Goal: Information Seeking & Learning: Check status

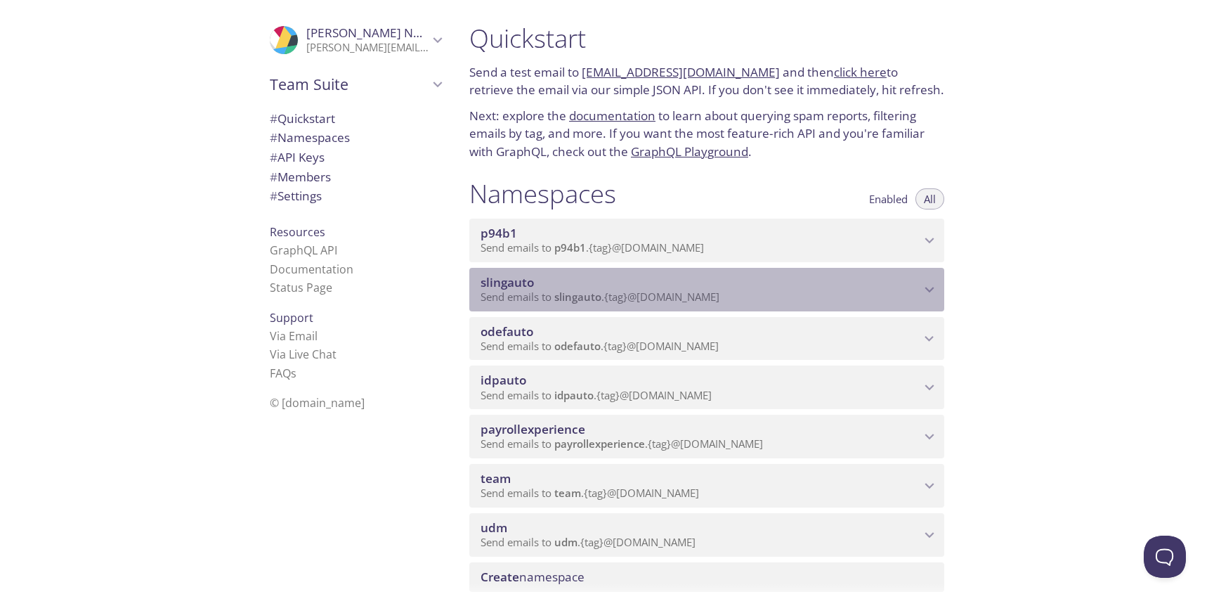
click at [804, 294] on p "Send emails to slingauto . {tag} @[DOMAIN_NAME]" at bounding box center [701, 297] width 440 height 14
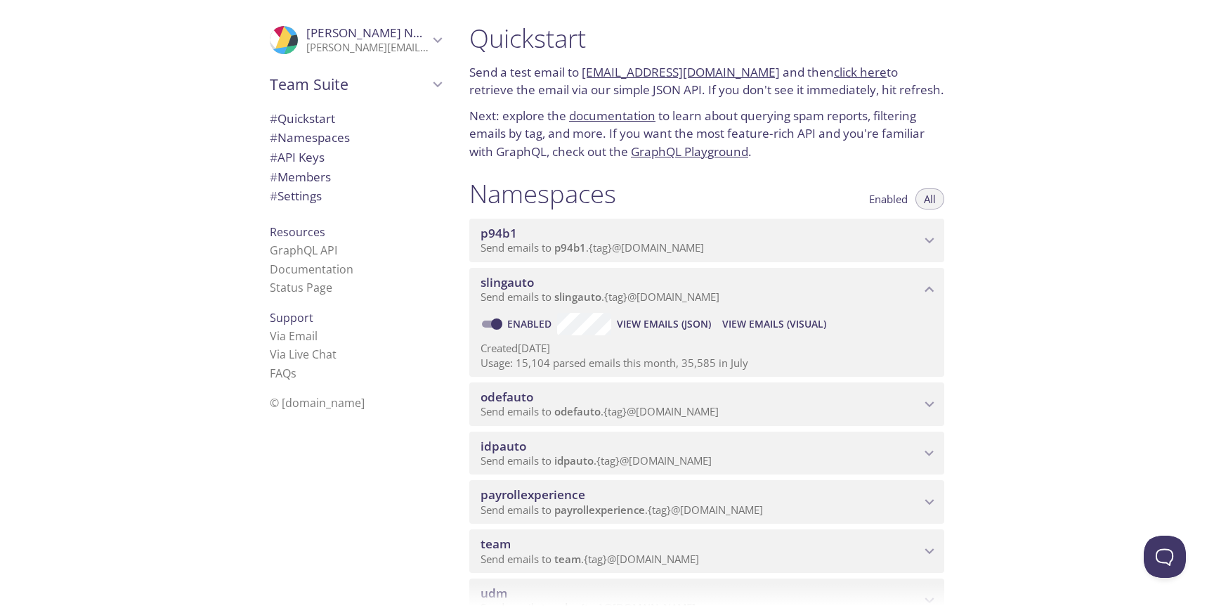
click at [754, 325] on span "View Emails (Visual)" at bounding box center [774, 323] width 104 height 17
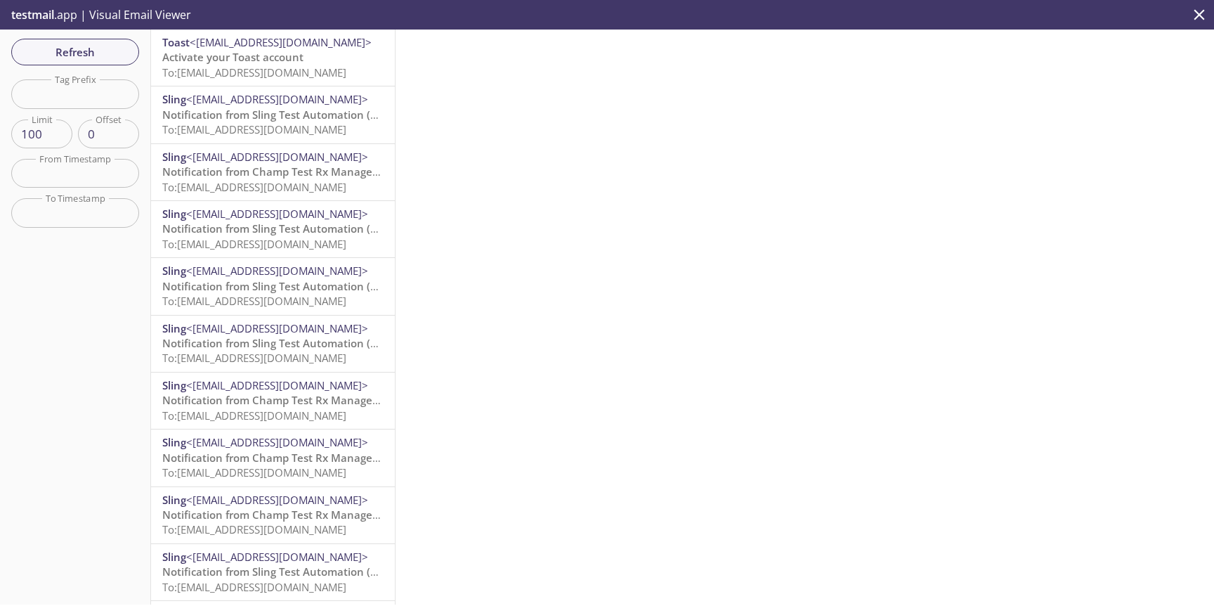
click at [304, 53] on p "Activate your Toast account To: [EMAIL_ADDRESS][DOMAIN_NAME]" at bounding box center [272, 65] width 221 height 30
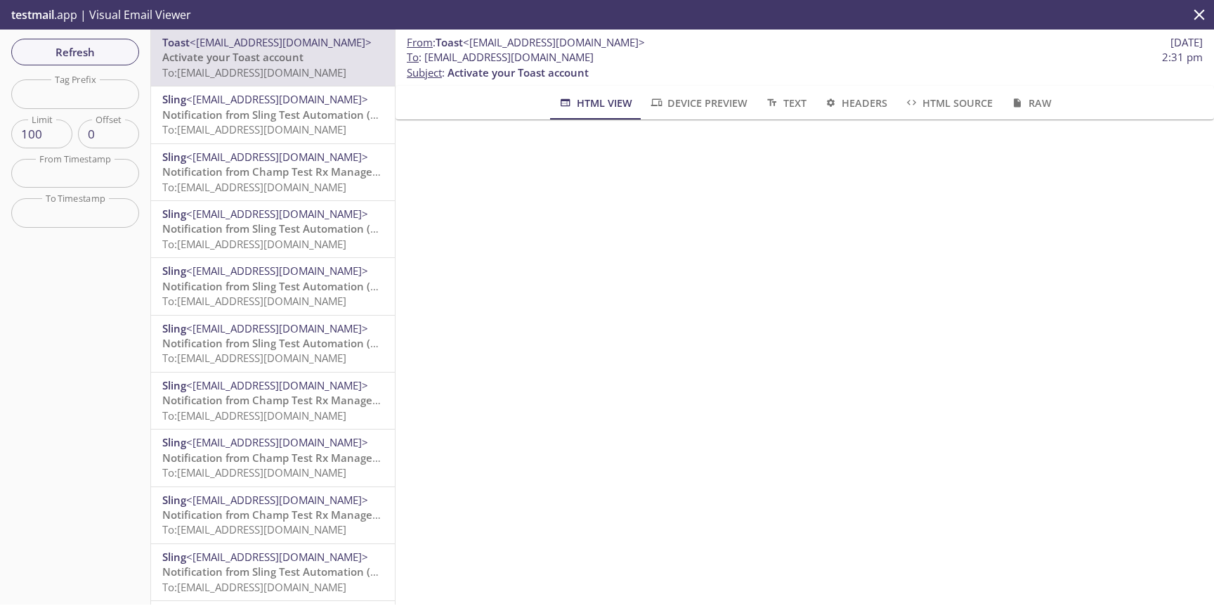
scroll to position [14, 0]
click at [102, 107] on input "text" at bounding box center [75, 93] width 128 height 29
type input "pro"
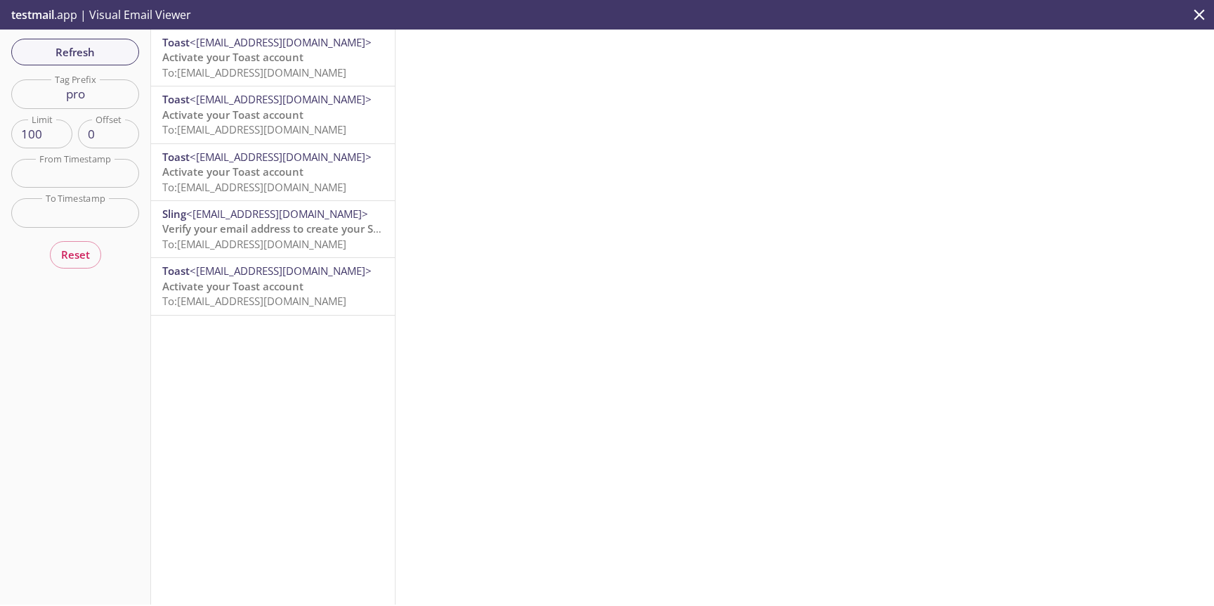
click at [324, 65] on span "To: slingauto.pro2em@inbox.testmail.app" at bounding box center [254, 72] width 184 height 14
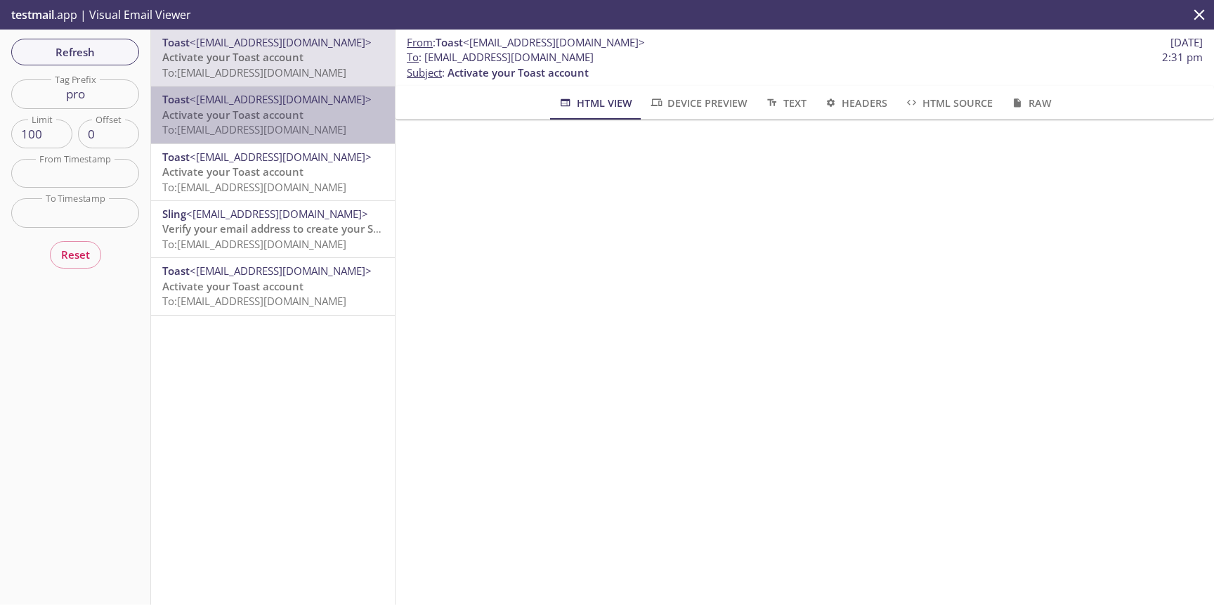
click at [328, 122] on span "To: slingauto.pro1emb@inbox.testmail.app" at bounding box center [254, 129] width 184 height 14
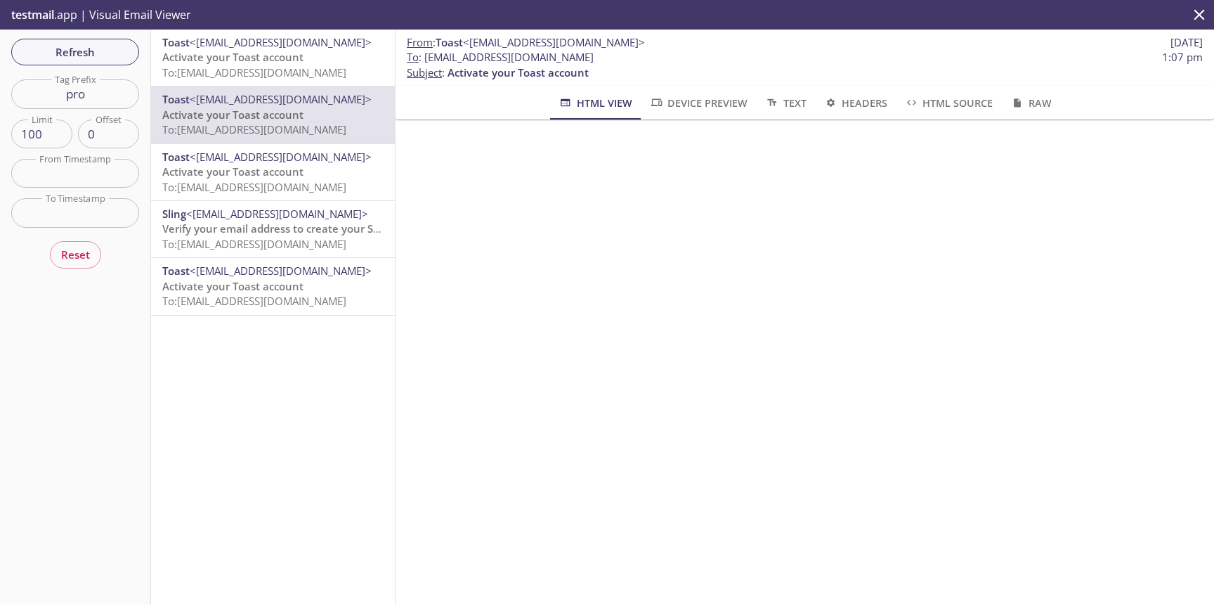
click at [332, 65] on p "Activate your Toast account To: [EMAIL_ADDRESS][DOMAIN_NAME]" at bounding box center [272, 65] width 221 height 30
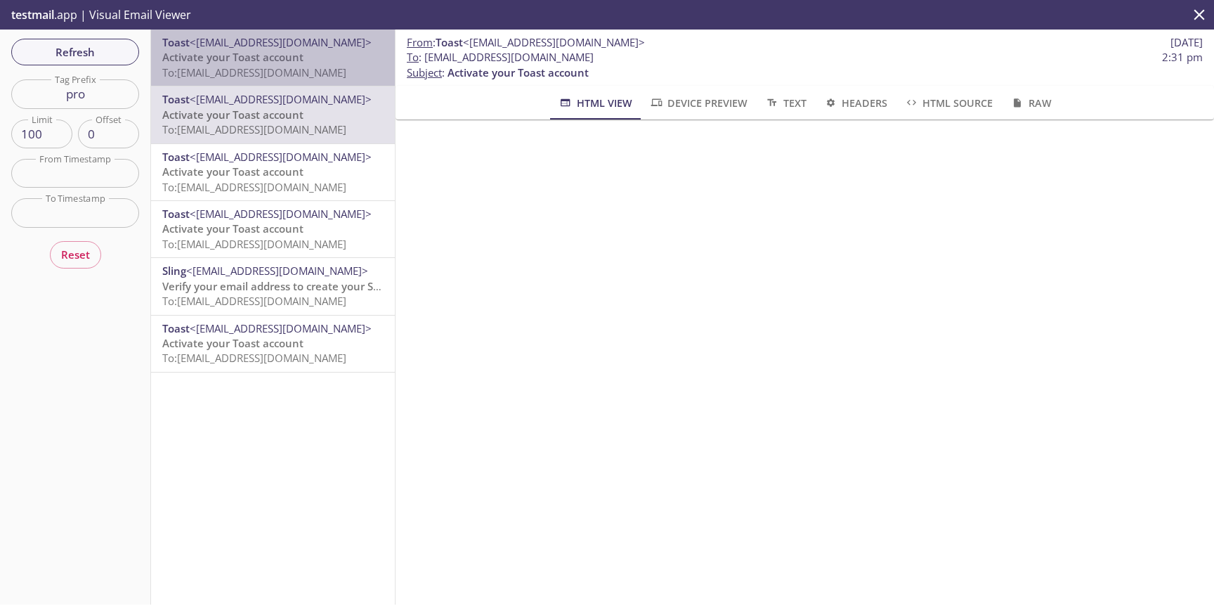
click at [339, 51] on p "Activate your Toast account To: [EMAIL_ADDRESS][DOMAIN_NAME]" at bounding box center [272, 65] width 221 height 30
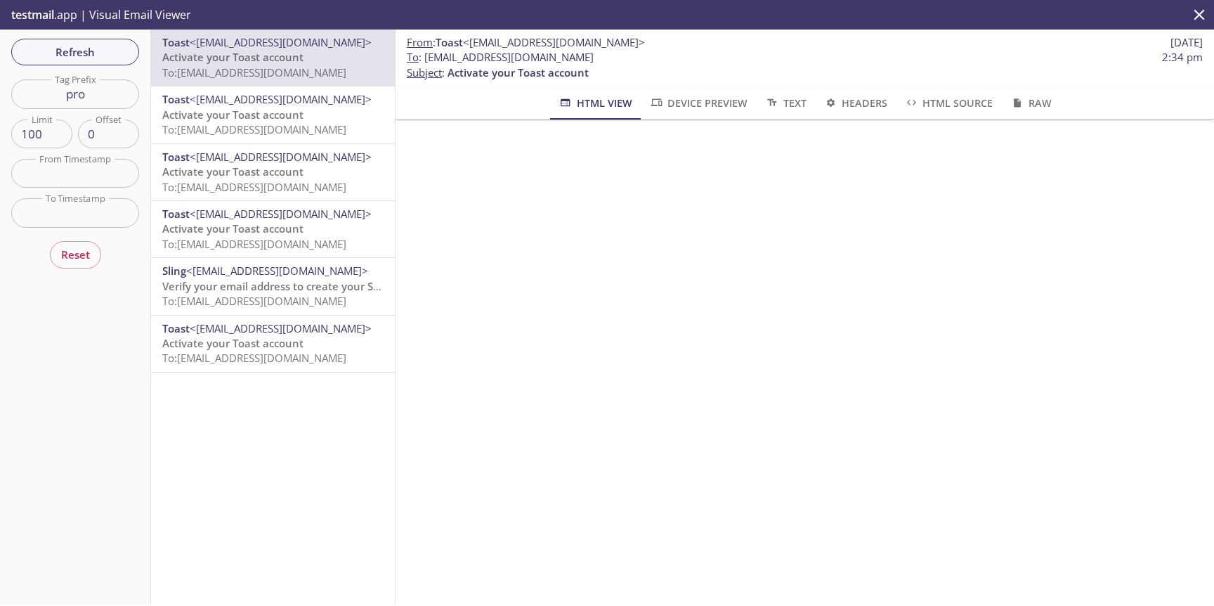
click at [310, 112] on p "Activate your Toast account To: [EMAIL_ADDRESS][DOMAIN_NAME]" at bounding box center [272, 122] width 221 height 30
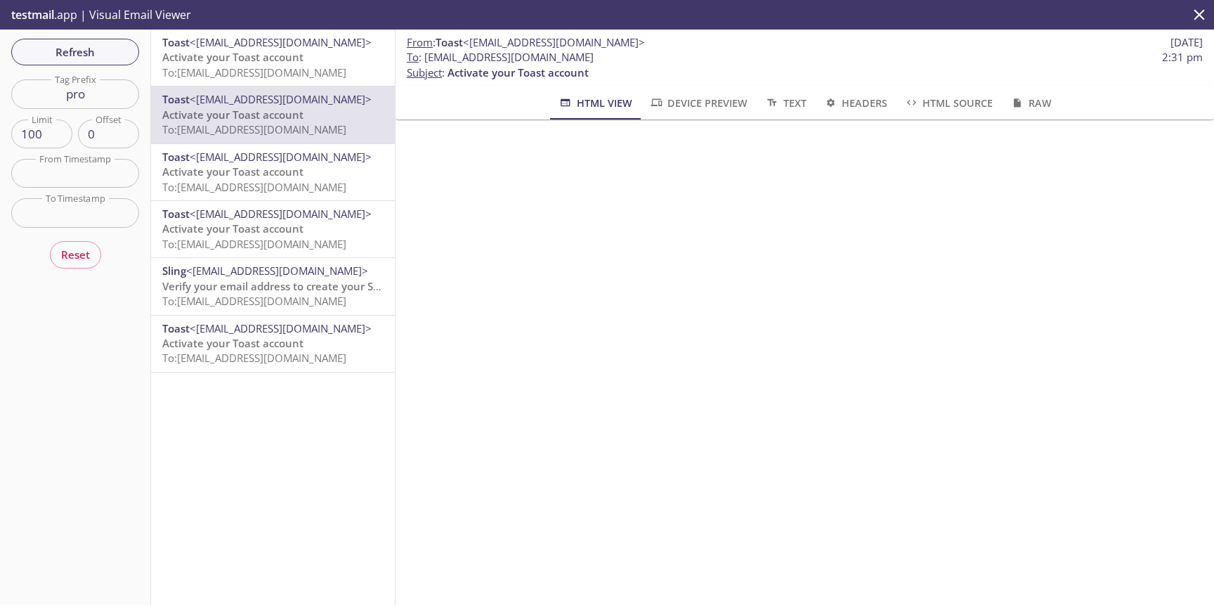
click at [308, 169] on p "Activate your Toast account To: [EMAIL_ADDRESS][DOMAIN_NAME]" at bounding box center [272, 179] width 221 height 30
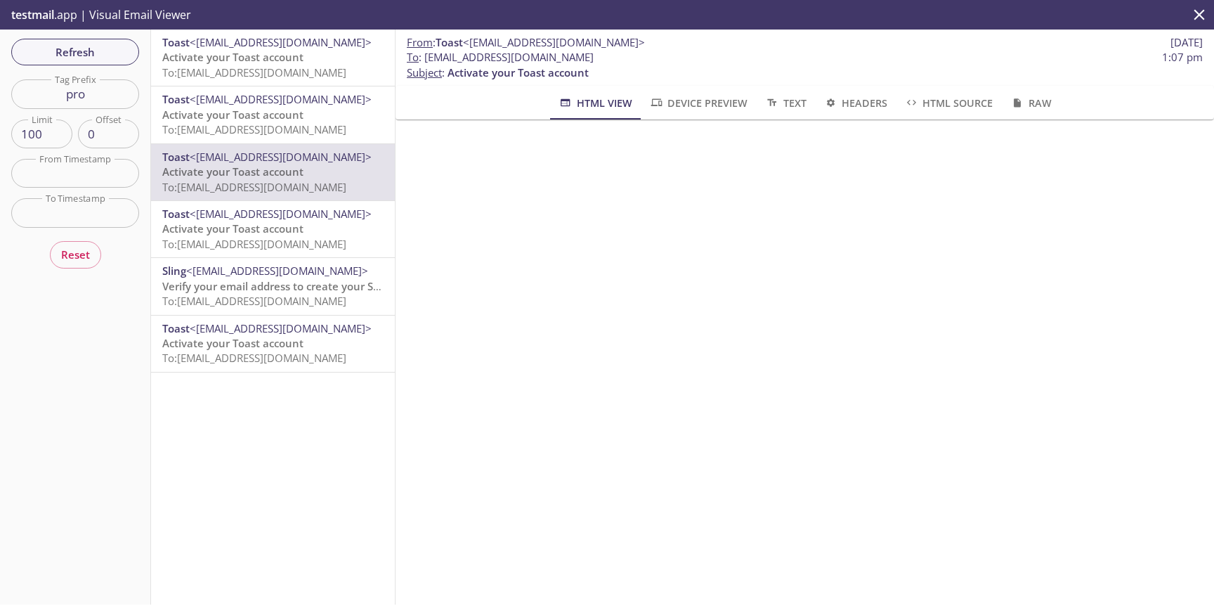
click at [314, 55] on p "Activate your Toast account To: [EMAIL_ADDRESS][DOMAIN_NAME]" at bounding box center [272, 65] width 221 height 30
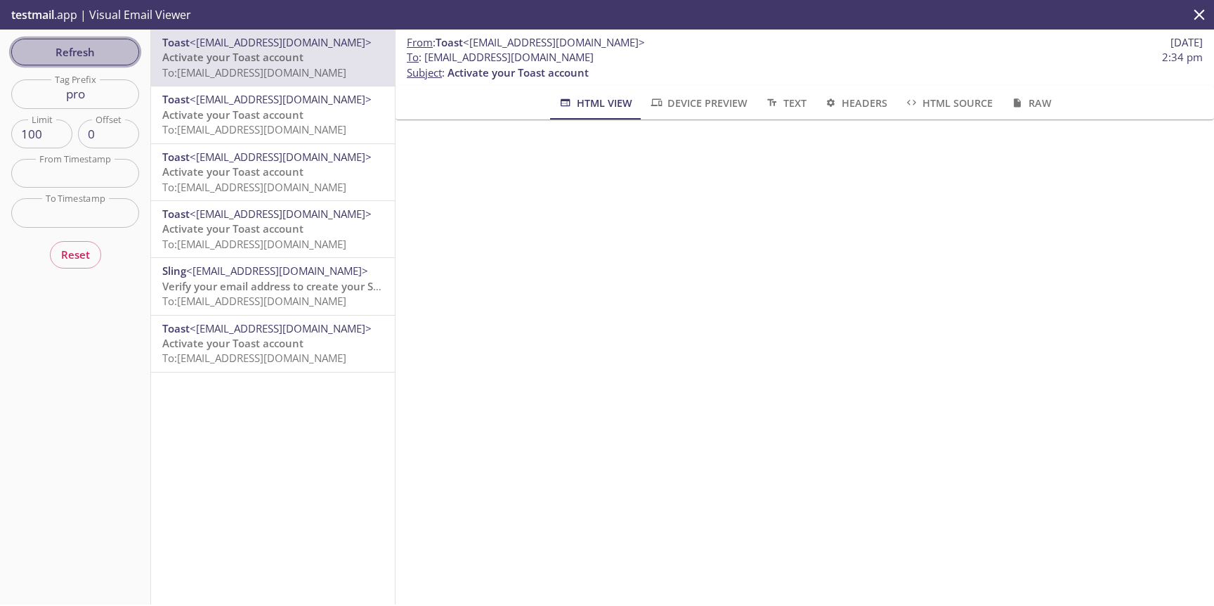
click at [115, 58] on span "Refresh" at bounding box center [74, 52] width 105 height 18
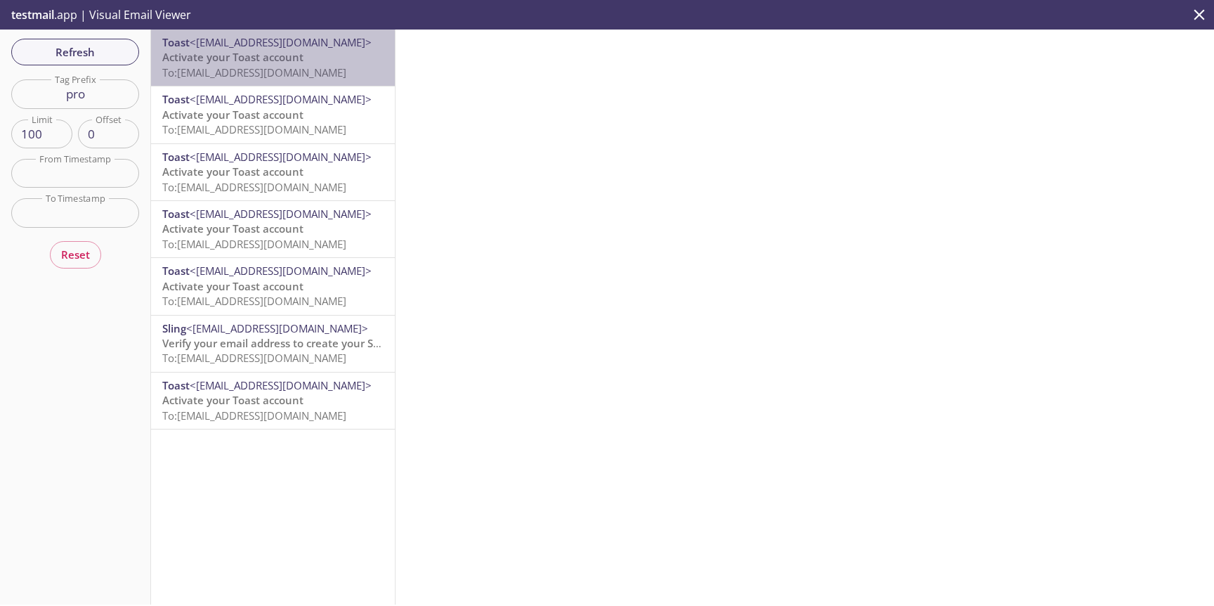
click at [225, 53] on span "Activate your Toast account" at bounding box center [232, 57] width 141 height 14
